Goal: Task Accomplishment & Management: Manage account settings

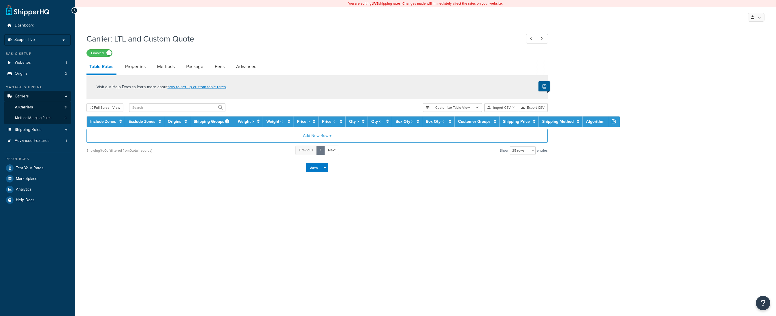
select select "25"
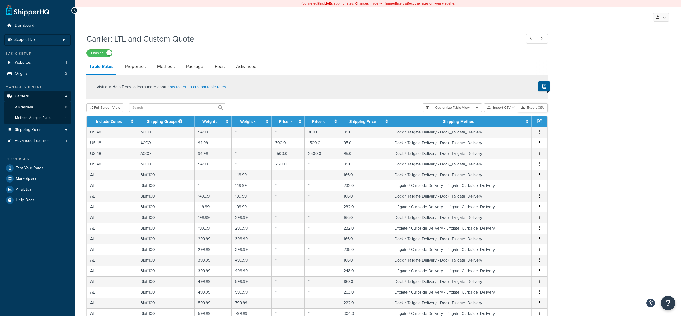
click at [527, 109] on button "Export CSV" at bounding box center [532, 107] width 29 height 9
click at [22, 106] on span "All Carriers" at bounding box center [24, 107] width 18 height 5
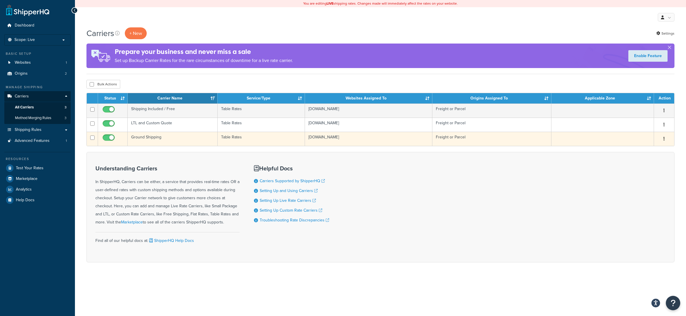
click at [149, 139] on td "Ground Shipping" at bounding box center [173, 139] width 90 height 14
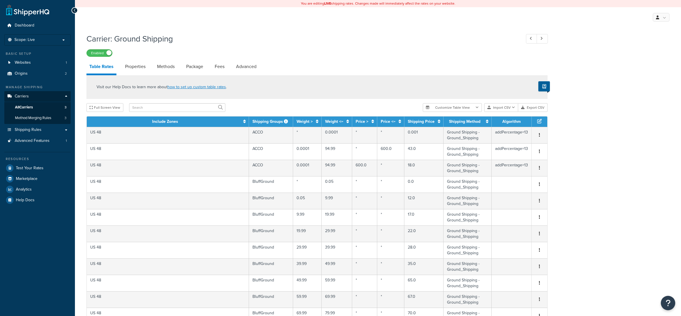
select select "25"
click at [531, 109] on button "Export CSV" at bounding box center [532, 107] width 29 height 9
click at [123, 18] on div "My Profile Billing Global Settings Contact Us Logout" at bounding box center [378, 17] width 606 height 20
